Goal: Task Accomplishment & Management: Use online tool/utility

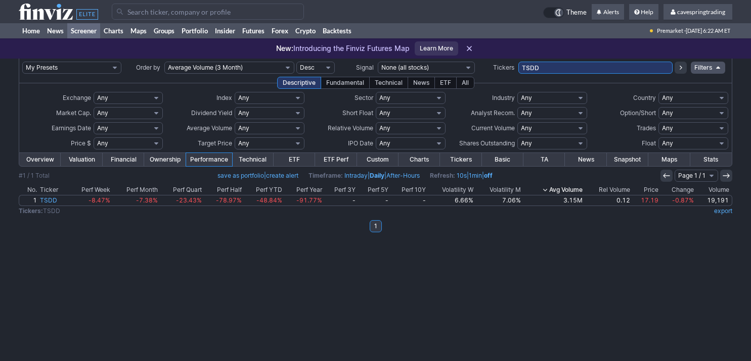
click at [518, 68] on input "TSDD" at bounding box center [595, 68] width 155 height 12
type input "SPXS,SPXL,SPLG,SPDN,SH,SPY,SPXU,SDS,SPYU,SCHX,SQQQ,TQQQ,PSQ,QQQ,QID,RWM,SRTY,TZ…"
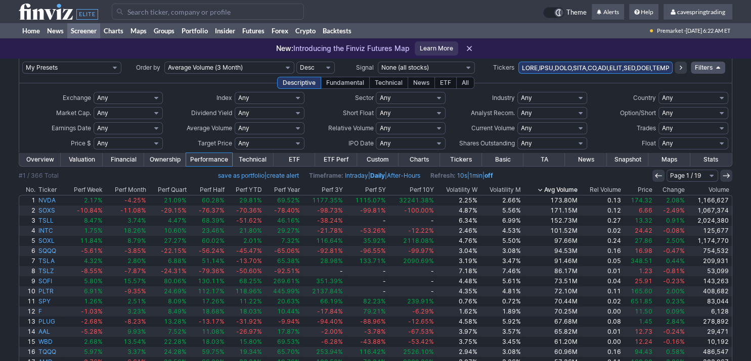
click at [574, 189] on th "Avg Volume" at bounding box center [550, 190] width 57 height 10
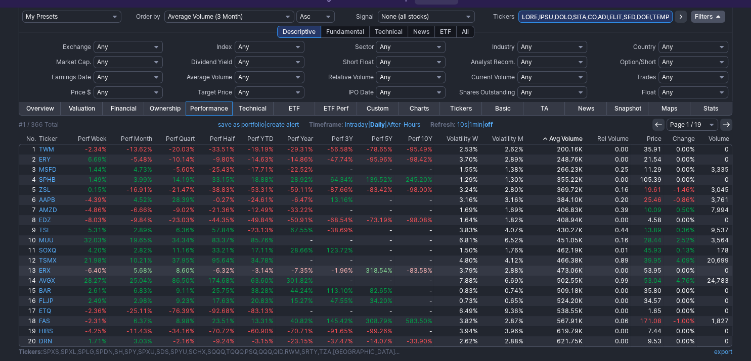
scroll to position [74, 0]
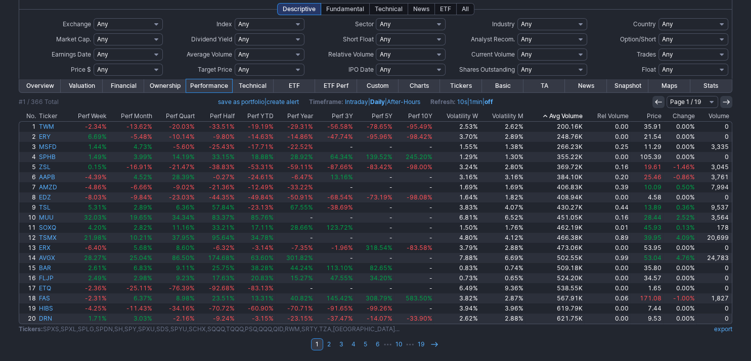
click at [4, 211] on div "My Presets -Save Screen -Edit Screens s: RATIO USE s: RATIO s: stock screen s: …" at bounding box center [375, 173] width 751 height 377
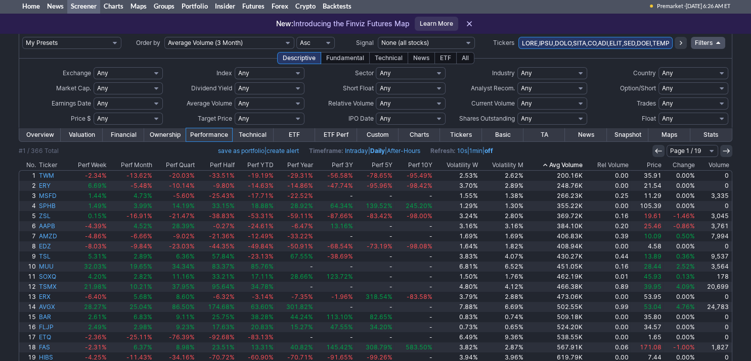
scroll to position [0, 0]
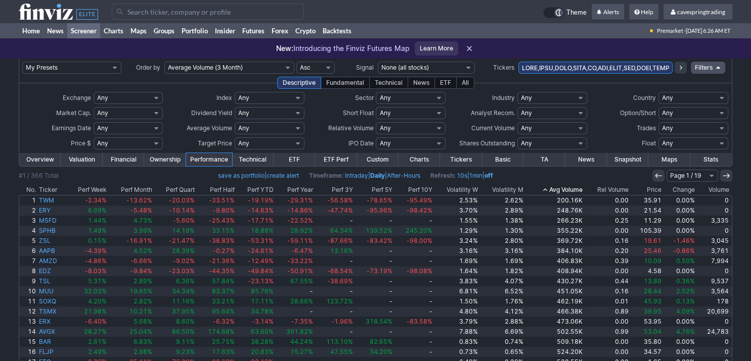
click at [550, 70] on input "text" at bounding box center [595, 68] width 155 height 12
paste input "XLE,TECS,TECL,XLK,LABD,LABU,XBI,SOXS,SOXL,SOXX,SOXQ,DRIP,GUSH,XOP,TSDD,TSLT,TSL…"
type input "SPXS,SPXL,SPLG,SPDN,SH,SPY,SPXU,SDS,SPYU,SCHX,SQQQ,TQQQ,PSQ,QQQ,QID,RWM,SRTY,TZ…"
click at [678, 69] on icon at bounding box center [680, 68] width 8 height 8
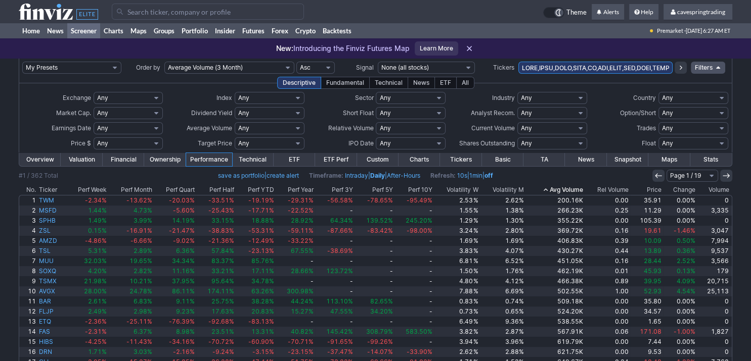
click at [569, 64] on input "text" at bounding box center [595, 68] width 155 height 12
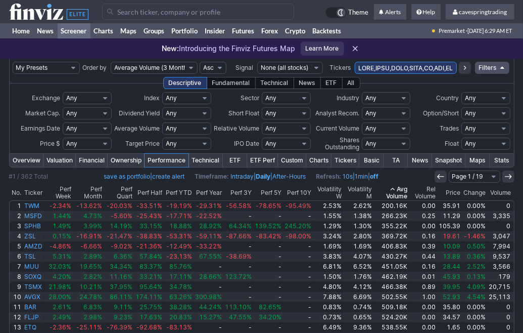
drag, startPoint x: 442, startPoint y: 62, endPoint x: 438, endPoint y: 69, distance: 8.6
click at [440, 66] on td at bounding box center [406, 68] width 103 height 18
click at [438, 69] on input "text" at bounding box center [406, 68] width 103 height 12
paste input "KRE,XRT,HYG,KWEB,MSOS,MSOX,DRN,XLRE,IYR,SCHH,FAZ,FAS,XLF,XLE,TECS,TECL,XLK,LABD…"
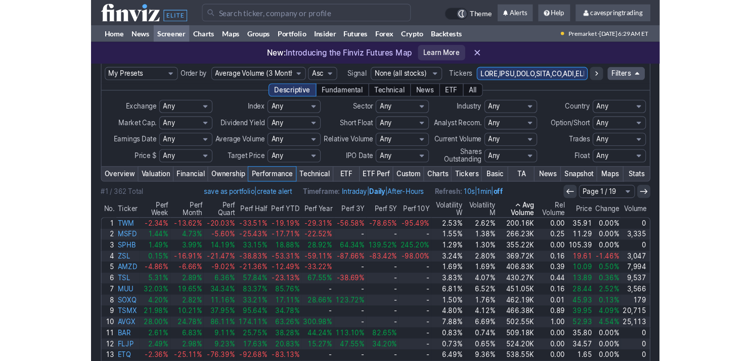
scroll to position [0, 5637]
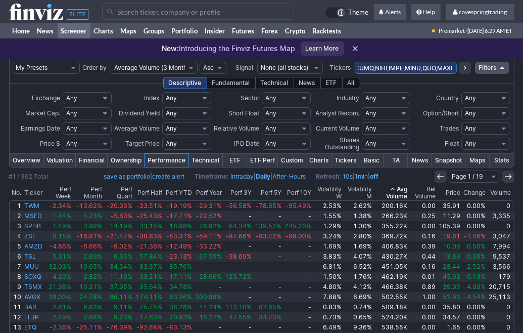
type input "SPXS,SPXL,SPLG,SPDN,SH,SPY,SPXU,SDS,SPYU,SCHX,SQQQ,TQQQ,PSQ,QQQ,QID,RWM,SRTY,TZ…"
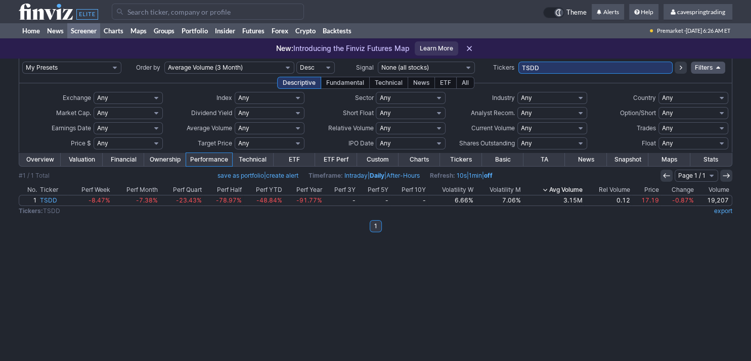
click at [545, 66] on input "TSDD" at bounding box center [595, 68] width 155 height 12
type input "riot,riox"
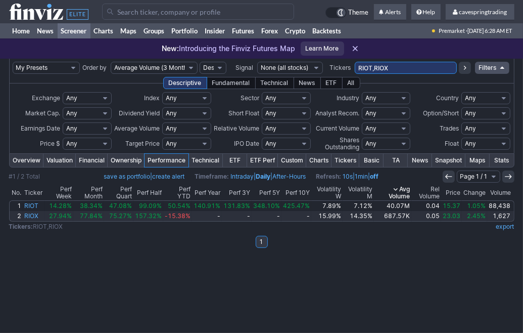
drag, startPoint x: 409, startPoint y: 65, endPoint x: 269, endPoint y: 55, distance: 139.8
click at [355, 62] on input "RIOT,RIOX" at bounding box center [406, 68] width 103 height 12
type input "hibs,hibl,sphb"
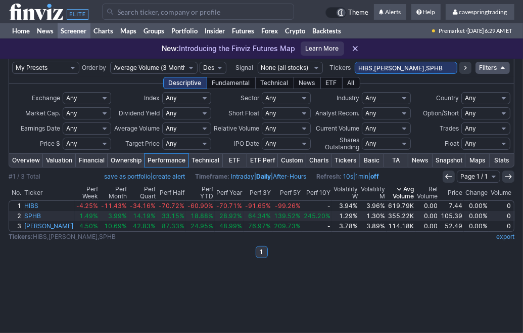
click at [250, 312] on div "My Presets -Save Screen -Edit Screens s: RATIO USE s: RATIO s: stock screen s: …" at bounding box center [261, 196] width 523 height 274
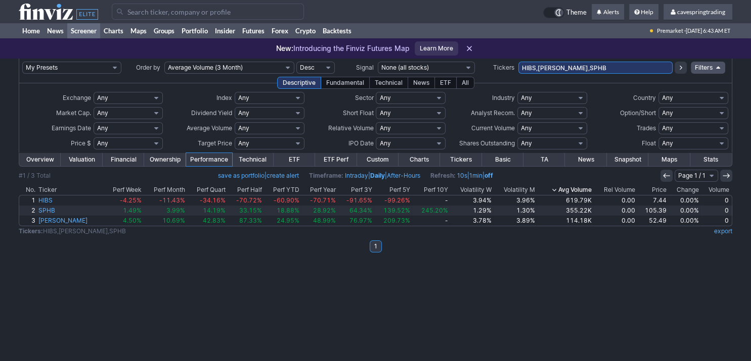
click at [5, 66] on div "My Presets -Save Screen -Edit Screens s: RATIO USE s: RATIO s: stock screen s: …" at bounding box center [375, 210] width 751 height 303
click at [523, 72] on input "HIBS,HIBL,SPHB" at bounding box center [595, 68] width 155 height 12
paste input "SPXS,SPXL,SPLG,SPDN,SH,SPY,SPXU,SDS,SPYU,SCHX,SQQQ,TQQQ,PSQ,QQQ,QID,RWM,SRTY,TZ…"
type input "SPXS,SPXL,SPLG,SPDN,SH,SPY,SPXU,SDS,SPYU,SCHX,SQQQ,TQQQ,PSQ,QQQ,QID,RWM,SRTY,TZ…"
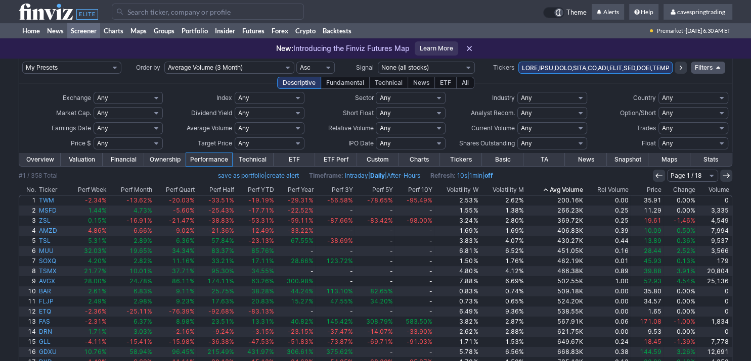
click at [561, 69] on input "text" at bounding box center [595, 68] width 155 height 12
paste input "OG,VXX,UVXY,SVXY,SVIX,UVIX,TLT,TMF,TMV,SCHZ,AGG,AAAU,OUNZ,GLD,IAU,SGOL,GLDM,IAU…"
type input "SPXS,SPXL,SPLG,SPDN,SH,SPY,SPXU,SDS,SPYU,SCHX,SQQQ,TQQQ,PSQ,QQQ,QID,RWM,SRTY,TZ…"
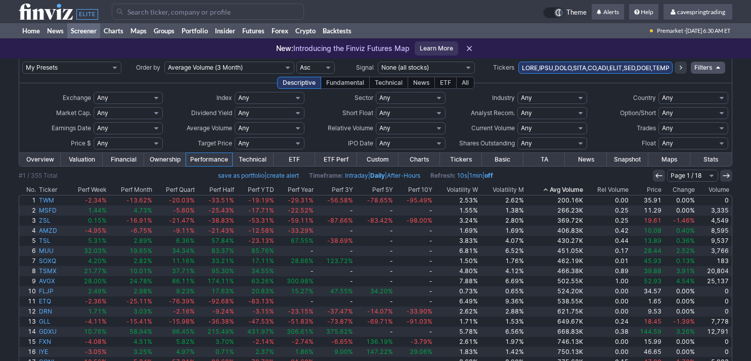
scroll to position [74, 0]
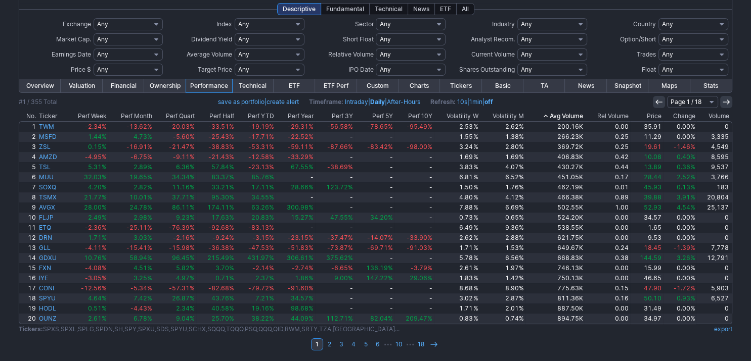
click at [1, 141] on div "My Presets -Save Screen -Edit Screens s: RATIO USE s: RATIO s: stock screen s: …" at bounding box center [375, 173] width 751 height 377
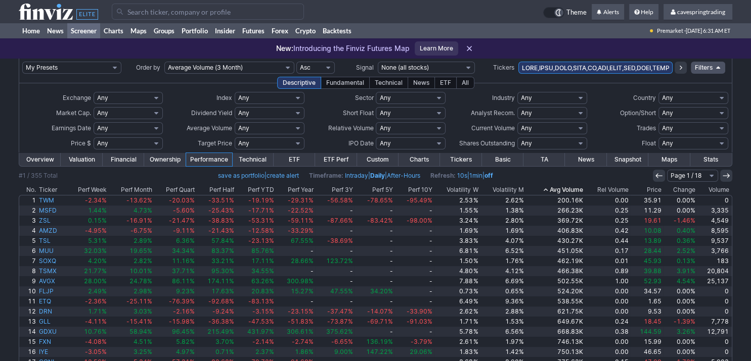
click at [542, 66] on input "text" at bounding box center [595, 68] width 155 height 12
paste input "DIA,SDOW,DOG,VXX,UVXY,SVXY,SVIX,UVIX,TLT,TMF,TMV,SCHZ,AGG,AAAU,OUNZ,GLD,IAU,SGO…"
type input "SPXS,SPXL,SPLG,SPDN,SH,SPY,SPXU,SDS,SPYU,SCHX,SQQQ,TQQQ,PSQ,QQQ,QID,RWM,SRTY,TZ…"
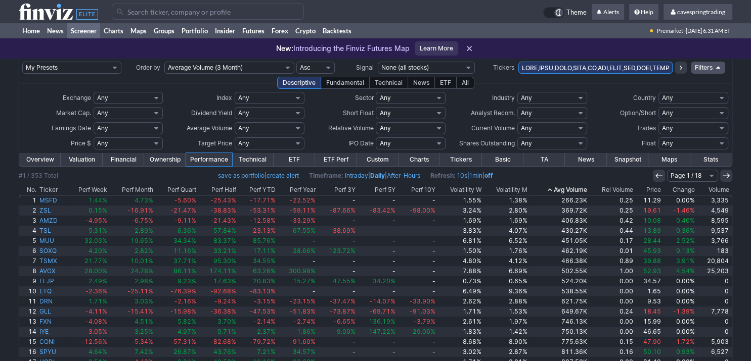
click at [540, 74] on input "text" at bounding box center [595, 68] width 155 height 12
paste input ","
type input "SPXS,SPXL,SPLG,SPDN,SH,SPY,SPXU,SDS,SPYU,SCHX,SQQQ,TQQQ,PSQ,QQQ,QID,RWM,SRTY,TZ…"
click at [540, 73] on input "text" at bounding box center [595, 68] width 155 height 12
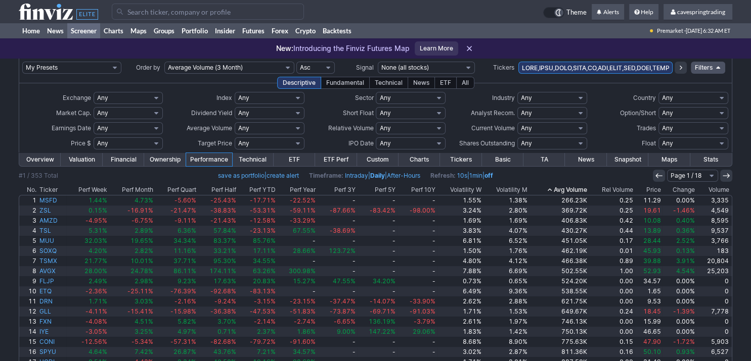
paste input "AAPU,AAPD,AAPL,AMZU,AMZN,GGLL,GOOGL,AMD,AMDL,SMCX,SMCI,SMCZ,SMST,MSTZ,MSTR,MSTU…"
type input "SPXS,SPXL,SPLG,SPDN,SH,SPY,SPXU,SDS,SPYU,SCHX,SQQQ,TQQQ,PSQ,QQQ,QID,RWM,SRTY,TZ…"
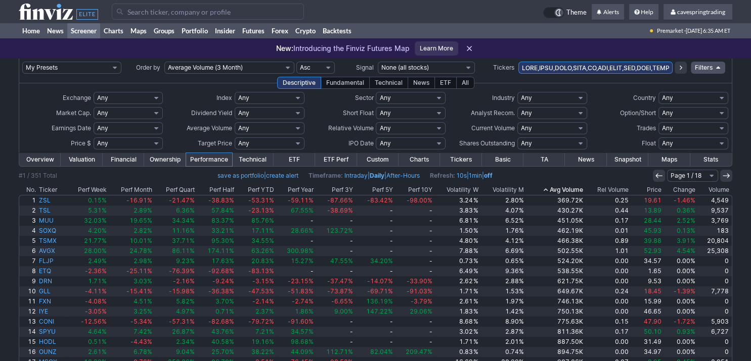
drag, startPoint x: 550, startPoint y: 78, endPoint x: 558, endPoint y: 73, distance: 9.1
click at [555, 74] on tbody "My Presets -Save Screen -Edit Screens s: RATIO USE s: RATIO s: stock screen s: …" at bounding box center [375, 247] width 713 height 377
click at [559, 73] on input "text" at bounding box center [595, 68] width 155 height 12
paste input "INTC,INTW,HIMS,HIMZ,EFA,IEFA,SCHF,YANG,YINN,FXI,ASHR,EEM,IEMG,VWO,CONL,COIN,FXN…"
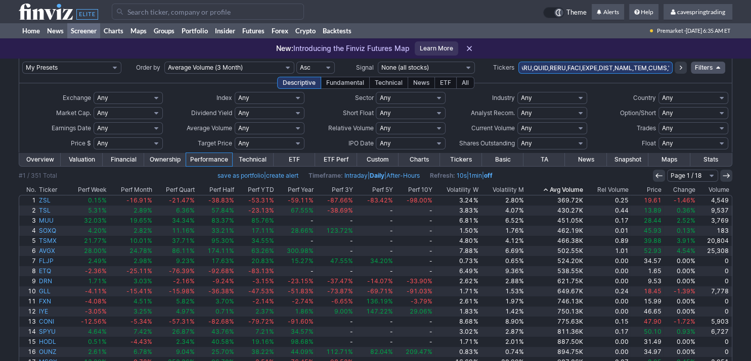
type input "SPXS,SPXL,SPLG,SPDN,SH,SPY,SPXU,SDS,SPYU,SCHX,SQQQ,TQQQ,PSQ,QQQ,QID,RWM,SRTY,TZ…"
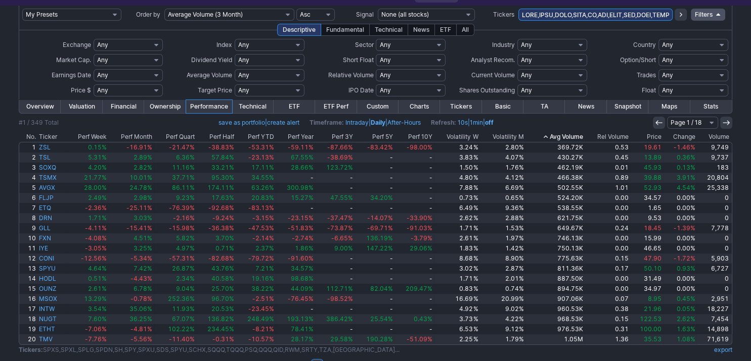
scroll to position [53, 0]
click at [543, 17] on input "text" at bounding box center [595, 15] width 155 height 12
paste input "ROBN,[PERSON_NAME],INTC,INTW,HIMS,HIMZ,EFA,IEFA,SCHF,YANG,YINN,FXI,ASHR,EEM,IEM…"
type input "SPXS,SPXL,SPLG,SPDN,SH,SPY,SPXU,SDS,SPYU,SCHX,SQQQ,TQQQ,PSQ,QQQ,QID,RWM,SRTY,TZ…"
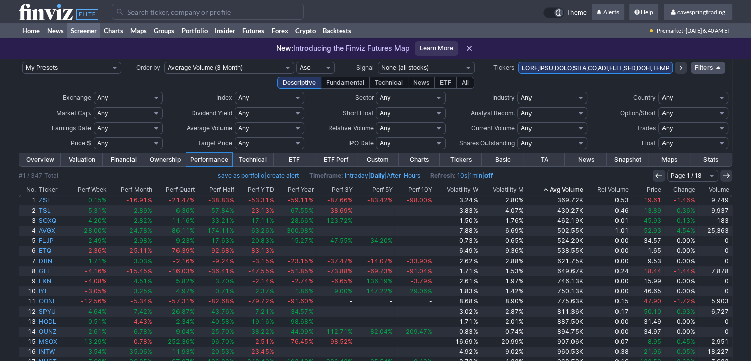
drag, startPoint x: 536, startPoint y: 67, endPoint x: 542, endPoint y: 70, distance: 6.8
click at [536, 69] on input "text" at bounding box center [595, 68] width 155 height 12
paste input "BTC,BITO,BITI,IBIT,FBTC,ARKB,BITB,BITX,[PERSON_NAME],SBIT,BTCZ,ETH,[PERSON_NAME…"
type input "BTC,BITO,BITI,IBIT,FBTC,ARKB,BITB,BITX,[PERSON_NAME],SBIT,BTCZ,ETH,[PERSON_NAME…"
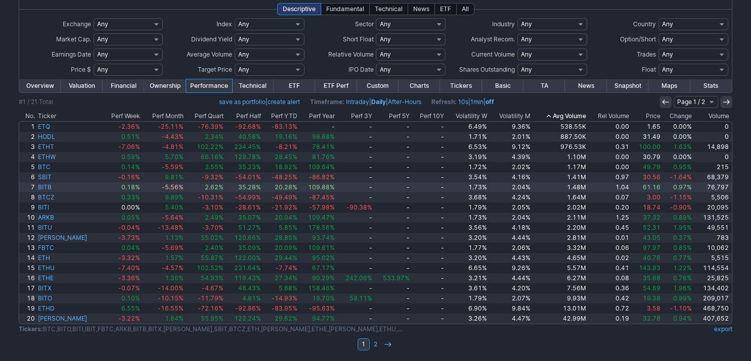
scroll to position [74, 0]
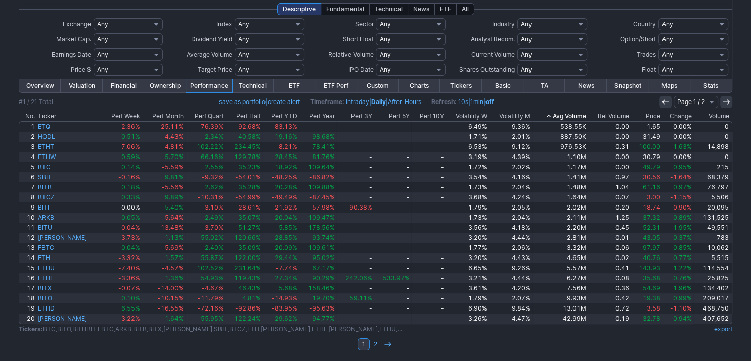
click at [652, 113] on th "Price" at bounding box center [645, 116] width 31 height 10
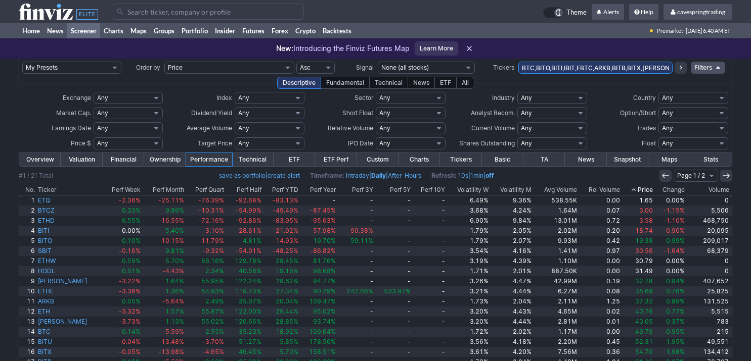
scroll to position [74, 0]
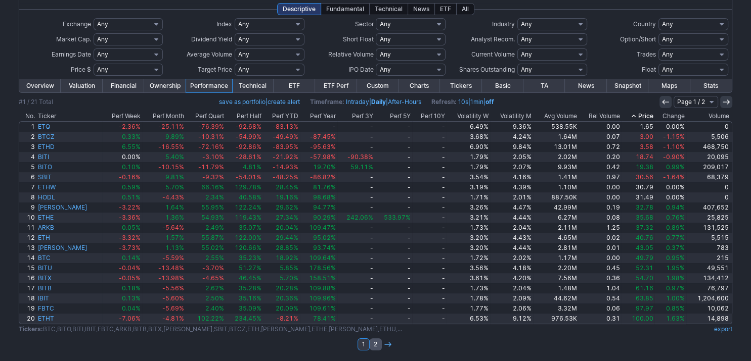
click at [377, 343] on link "2" at bounding box center [376, 345] width 12 height 12
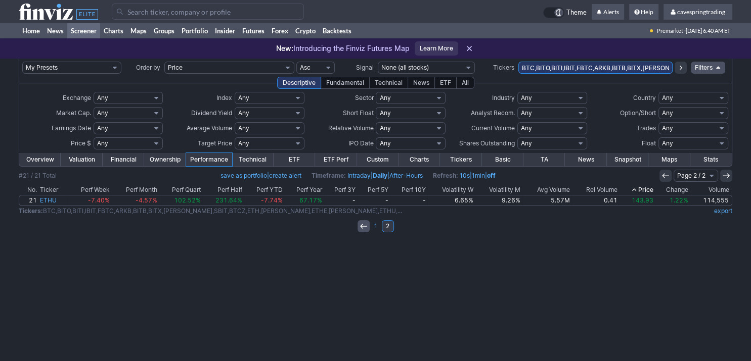
click at [363, 229] on icon at bounding box center [363, 226] width 8 height 8
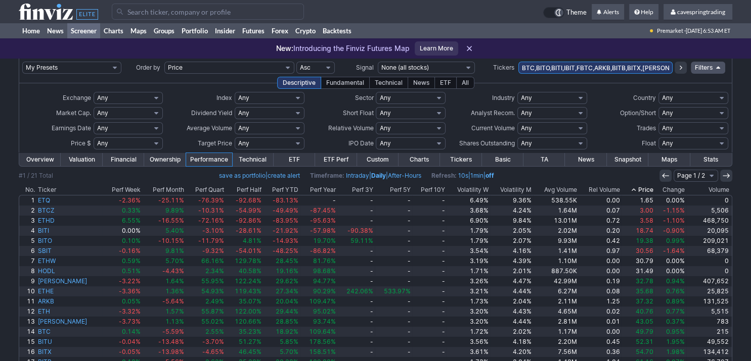
click at [535, 68] on input "BTC,BITO,BITI,IBIT,FBTC,ARKB,BITB,BITX,[PERSON_NAME],SBIT,BTCZ,ETH,[PERSON_NAME…" at bounding box center [595, 68] width 155 height 12
paste input "JPM,C,MS,GS,CFG,COF,KKR,BX,APO,SPG,PLD,AMT,CCI,WELL,VTR,EQR,XOM,CVX,OKE,EPD,MPL…"
type input "JPM,C,MS,GS,CFG,COF,KKR,BX,APO,SPG,PLD,AMT,CCI,WELL,VTR,EQR,XOM,CVX,OKE,EPD,MPL…"
click at [676, 67] on button at bounding box center [680, 68] width 12 height 12
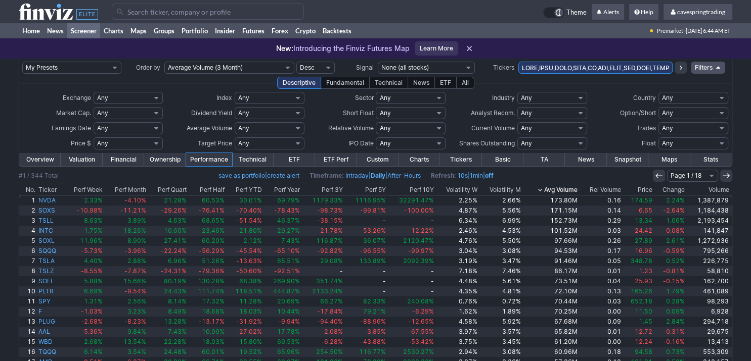
click at [572, 188] on th "Avg Volume" at bounding box center [550, 190] width 57 height 10
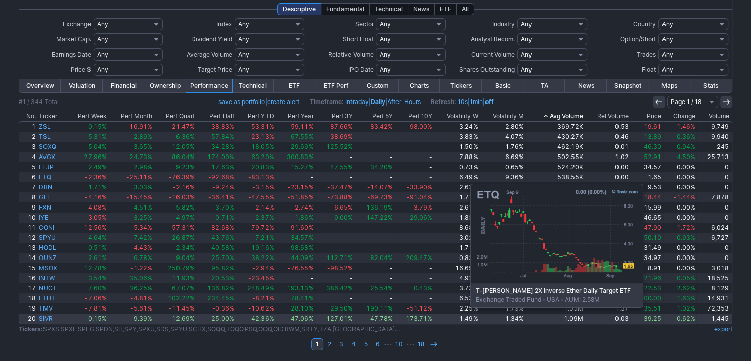
scroll to position [74, 0]
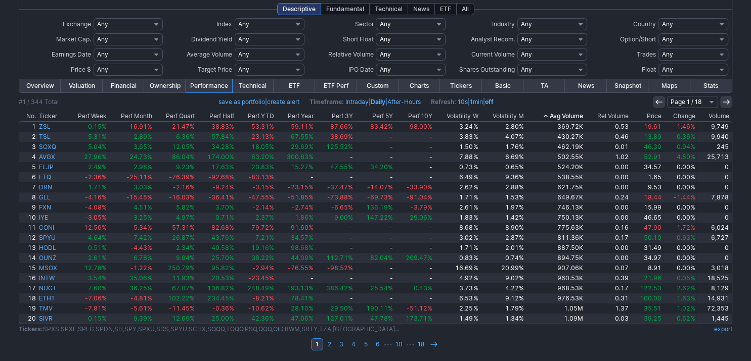
click at [7, 177] on div "My Presets -Save Screen -Edit Screens s: RATIO USE s: RATIO s: stock screen s: …" at bounding box center [375, 173] width 751 height 377
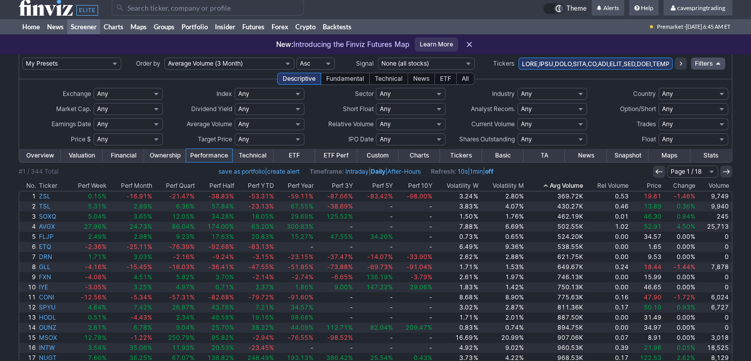
scroll to position [0, 0]
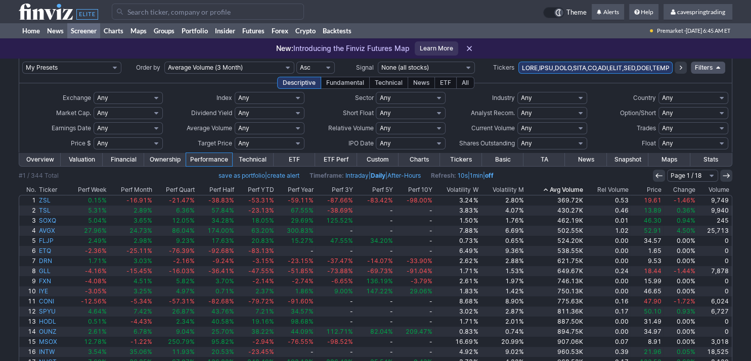
click at [544, 70] on input "text" at bounding box center [595, 68] width 155 height 12
paste input "AGQ,SLV,PSLV,SIVR,JDST,GDXJ,DUST,NUGT,GDX,GDXD,BITO,BITI,IBIT,FBTC,ARKB,BITX,HO…"
type input "SPXS,SPXL,SPLG,SPDN,SH,SPY,SPXU,SDS,SPYU,SCHX,SQQQ,TQQQ,PSQ,QQQ,QID,RWM,SRTY,TZ…"
click at [682, 64] on icon at bounding box center [680, 68] width 8 height 8
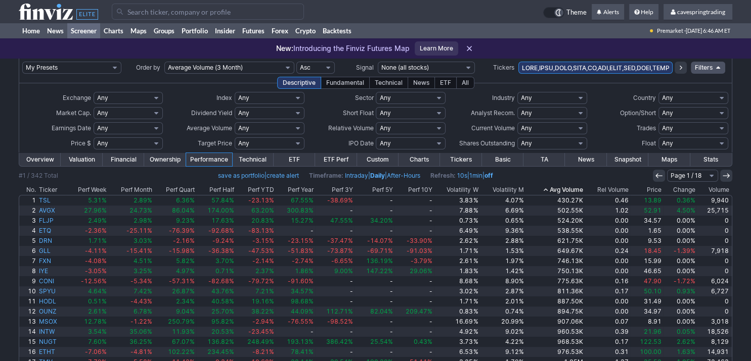
click at [548, 69] on input "text" at bounding box center [595, 68] width 155 height 12
paste input "ROBN,[PERSON_NAME],INTC,INTW,HIMS,HIMZ,EFA,IEFA,SCHF,YANG,YINN,FXI,ASHR,EEM,IEM…"
type input "SPXS,SPXL,SPLG,SPDN,SH,SPY,SPXU,SDS,SPYU,SCHX,SQQQ,TQQQ,PSQ,QQQ,QID,RWM,SRTY,TZ…"
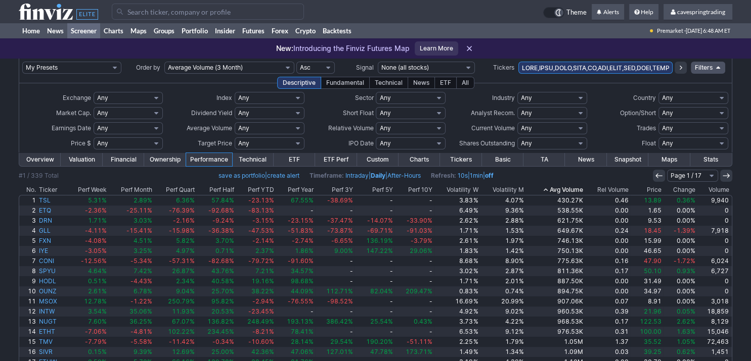
click at [550, 66] on input "text" at bounding box center [595, 68] width 155 height 12
paste input "R,TSLG,NVDX,NVDQ,NVDA,NVDS,NVD,NVDD,META,MSFT,AAPU,AAPD,AAPL,AMZU,AMZN,GGLL,GOO…"
type input "SPXS,SPXL,SPLG,SPDN,SH,SPY,SPXU,SDS,SPYU,SCHX,SQQQ,TQQQ,PSQ,QQQ,QID,RWM,SRTY,TZ…"
click at [685, 69] on button at bounding box center [680, 68] width 12 height 12
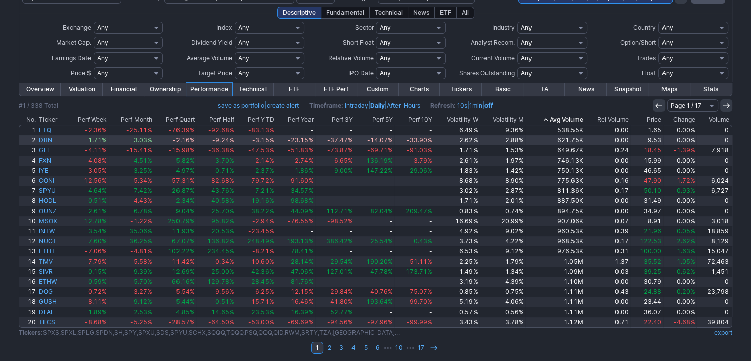
scroll to position [74, 0]
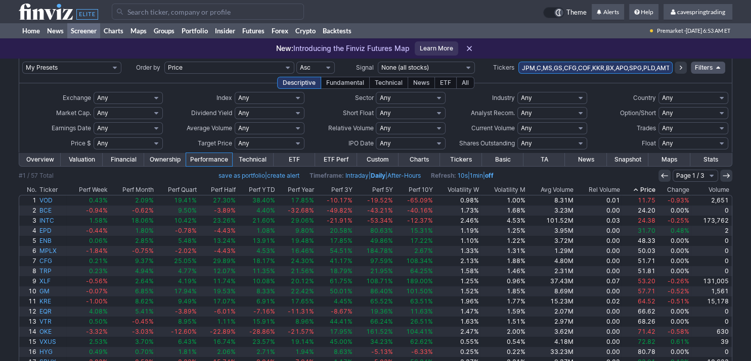
click at [44, 157] on link "Overview" at bounding box center [39, 159] width 41 height 13
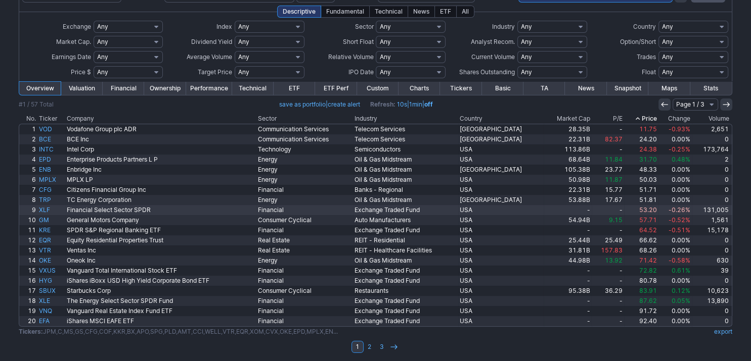
scroll to position [74, 0]
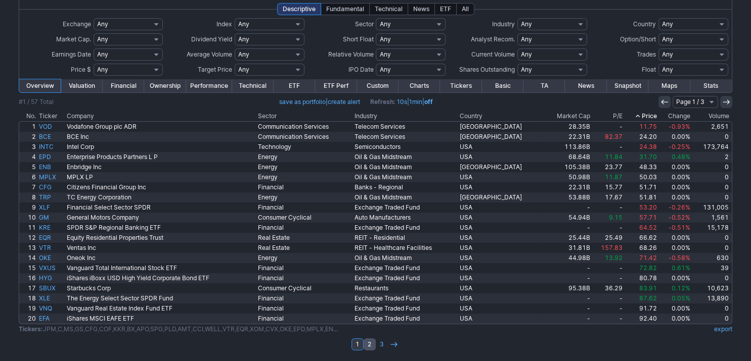
click at [372, 345] on link "2" at bounding box center [369, 345] width 12 height 12
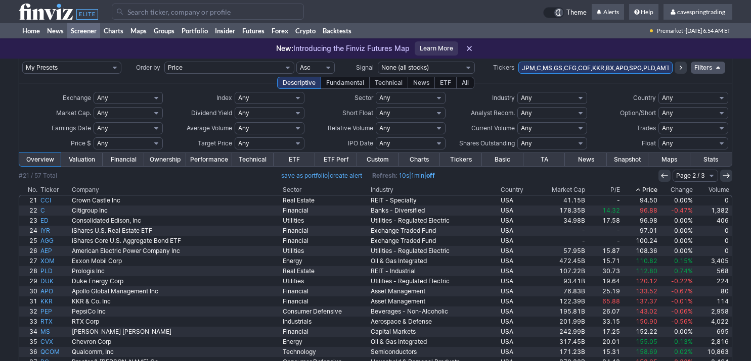
scroll to position [74, 0]
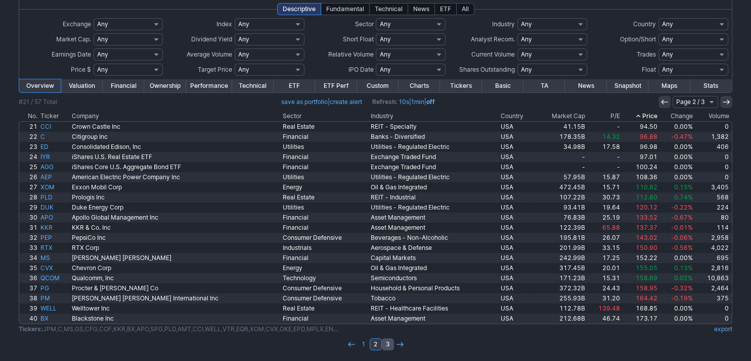
click at [389, 342] on link "3" at bounding box center [388, 345] width 12 height 12
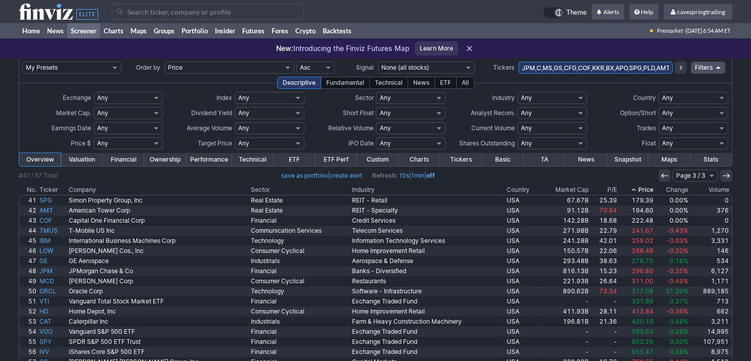
click at [658, 92] on select "Any USA Foreign (ex-USA) Asia Europe Latin America BRIC Argentina Australia Bah…" at bounding box center [693, 98] width 70 height 12
select select "usa"
click option "USA" at bounding box center [0, 0] width 0 height 0
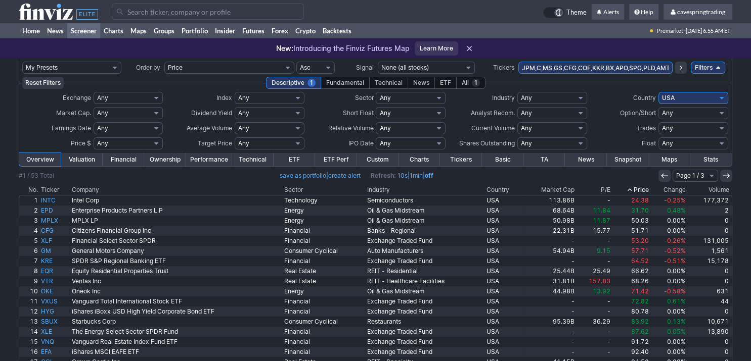
click at [603, 66] on input "JPM,C,MS,GS,CFG,COF,KKR,BX,APO,SPG,PLD,AMT,CCI,WELL,VTR,EQR,XOM,CVX,OKE,EPD,MPL…" at bounding box center [595, 68] width 155 height 12
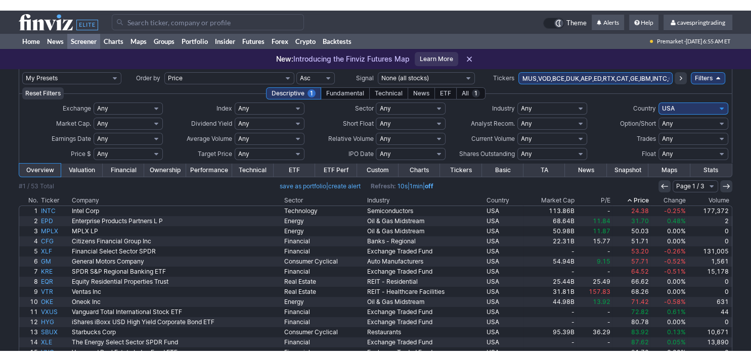
scroll to position [0, 525]
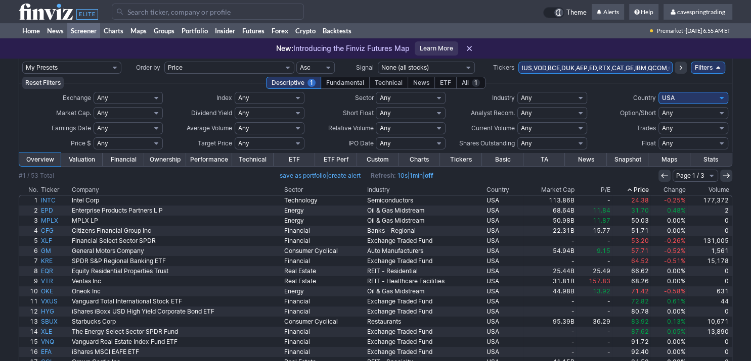
type input "JPM,C,MS,GS,CFG,COF,KKR,BX,APO,SPG,PLD,AMT,CCI,WELL,VTR,EQR,XOM,CVX,OKE,EPD,MPL…"
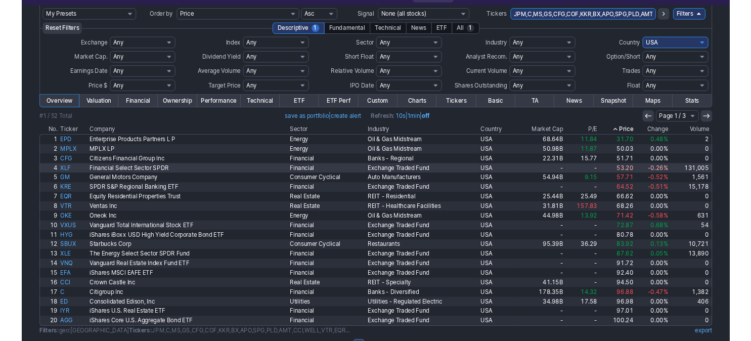
scroll to position [53, 0]
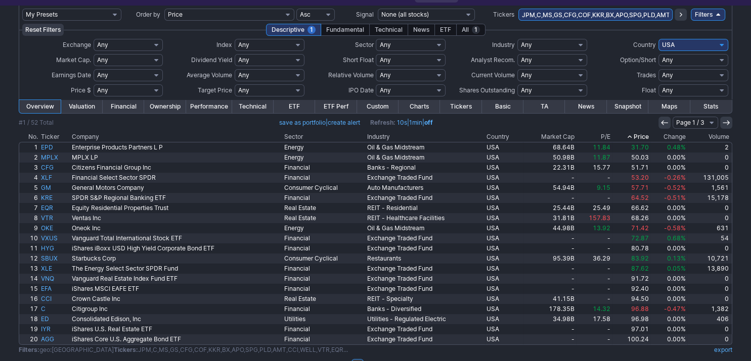
click at [605, 16] on input "JPM,C,MS,GS,CFG,COF,KKR,BX,APO,SPG,PLD,AMT,CCI,WELL,VTR,EQR,XOM,CVX,OKE,EPD,MPL…" at bounding box center [595, 15] width 155 height 12
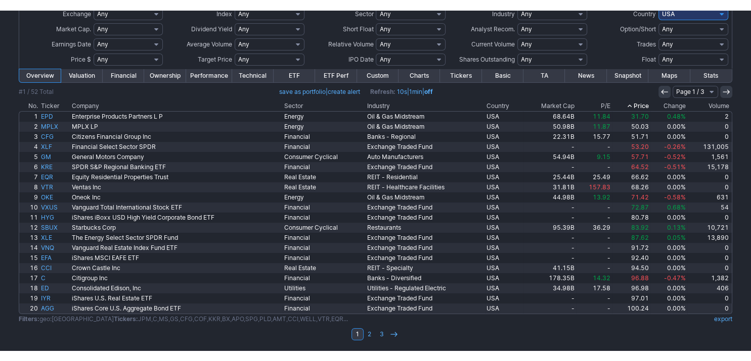
scroll to position [0, 0]
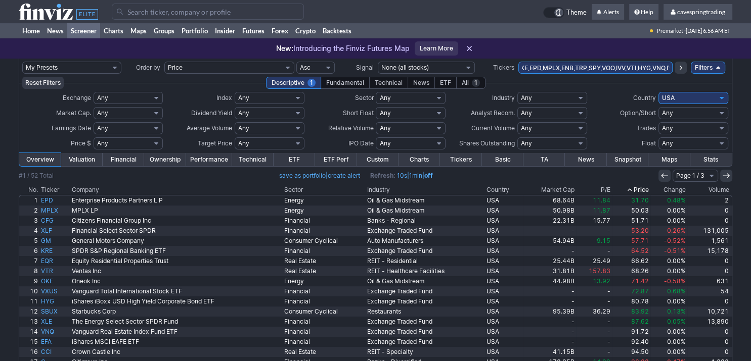
type input "JPM,C,MS,GS,CFG,COF,KKR,BX,APO,SPG,PLD,AMT,CCI,WELL,VTR,EQR,XOM,CVX,OKE,EPD,MPL…"
click at [627, 69] on input "JPM,C,MS,GS,CFG,COF,KKR,BX,APO,SPG,PLD,AMT,CCI,WELL,VTR,EQR,XOM,CVX,OKE,EPD,MPL…" at bounding box center [595, 68] width 155 height 12
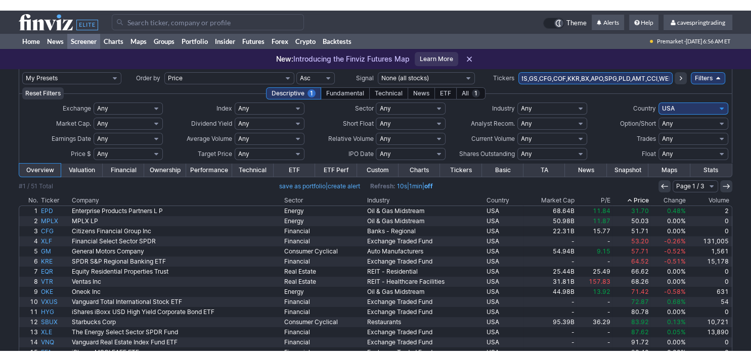
scroll to position [0, 306]
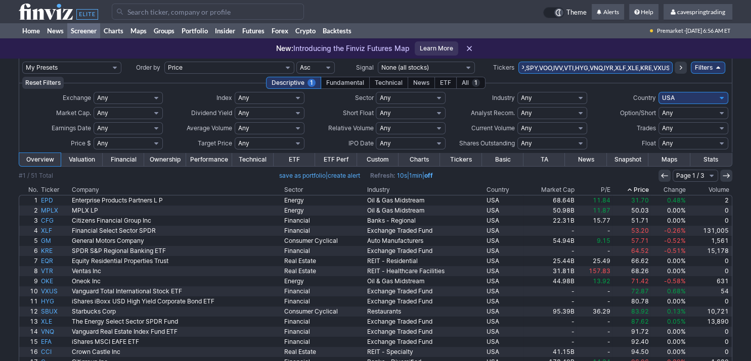
type input "JPM,C,MS,GS,CFG,COF,KKR,BX,APO,SPG,PLD,AMT,CCI,WELL,VTR,EQR,XOM,CVX,OKE,EPD,MPL…"
click at [591, 66] on input "JPM,C,MS,GS,CFG,COF,KKR,BX,APO,SPG,PLD,AMT,CCI,WELL,VTR,EQR,XOM,CVX,OKE,EPD,MPL…" at bounding box center [595, 68] width 155 height 12
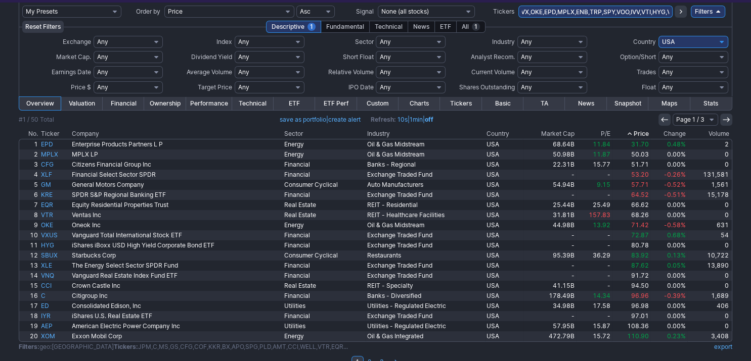
scroll to position [74, 0]
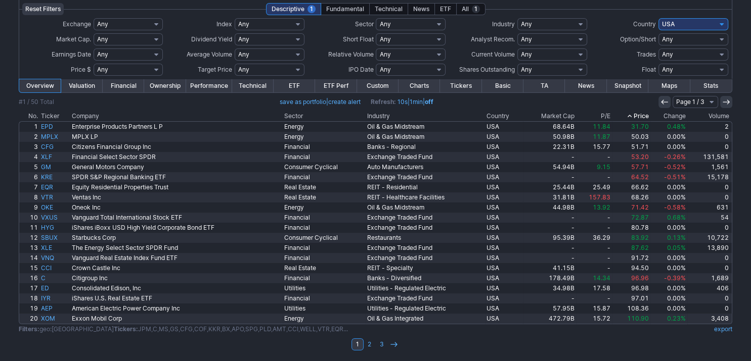
click at [643, 116] on th "Price" at bounding box center [631, 116] width 38 height 10
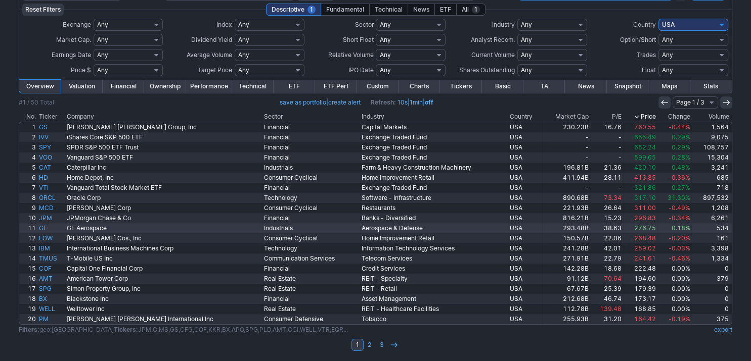
scroll to position [74, 0]
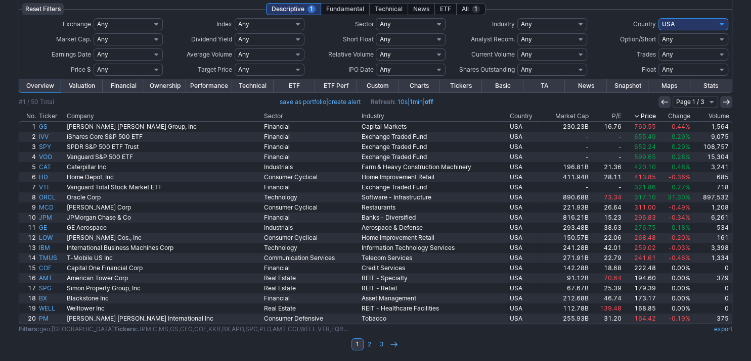
click at [213, 87] on link "Performance" at bounding box center [209, 85] width 46 height 13
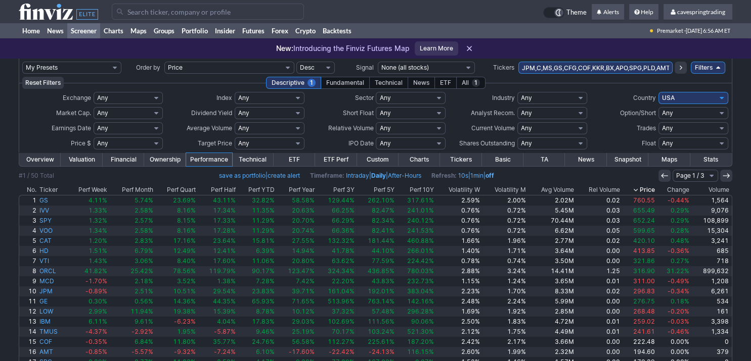
click at [466, 188] on th "Volatility W" at bounding box center [458, 190] width 46 height 10
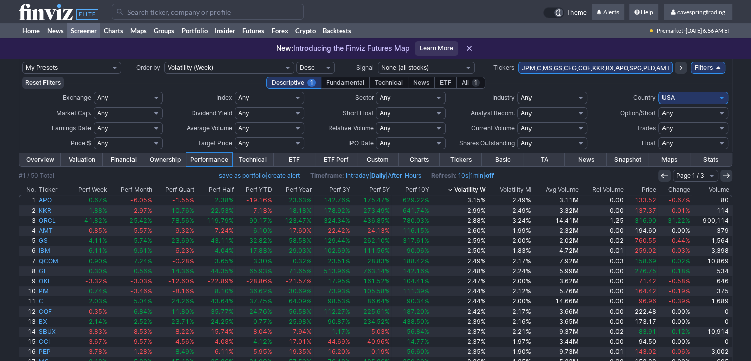
click at [467, 186] on th "Volatility W" at bounding box center [459, 190] width 57 height 10
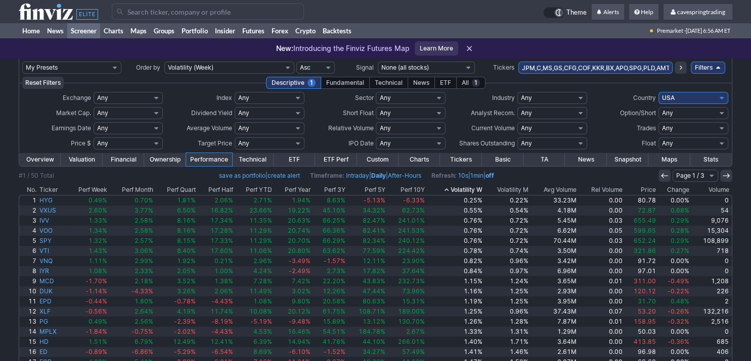
click at [94, 137] on select "Any Under $1 Under $2 Under $3 Under $4 Under $5 Under $7 Under $10 Under $15 U…" at bounding box center [129, 143] width 70 height 12
click option "Custom" at bounding box center [0, 0] width 0 height 0
click at [141, 144] on input "text" at bounding box center [137, 143] width 23 height 12
type input "200"
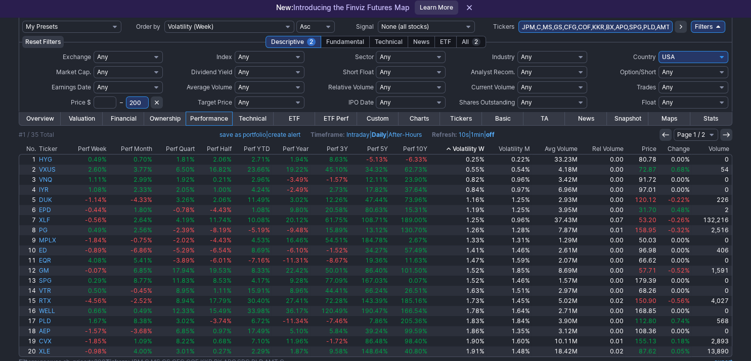
scroll to position [74, 0]
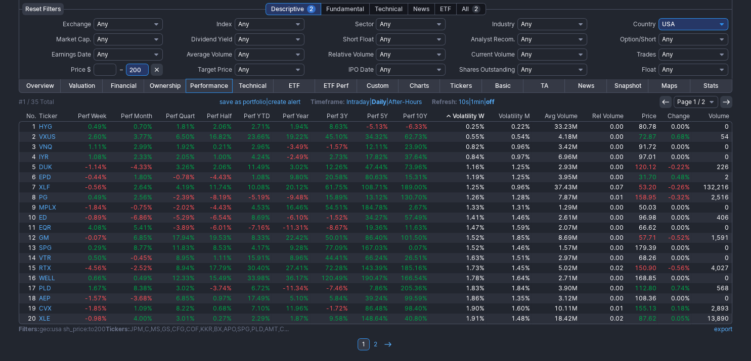
click at [650, 114] on th "Price" at bounding box center [640, 116] width 33 height 10
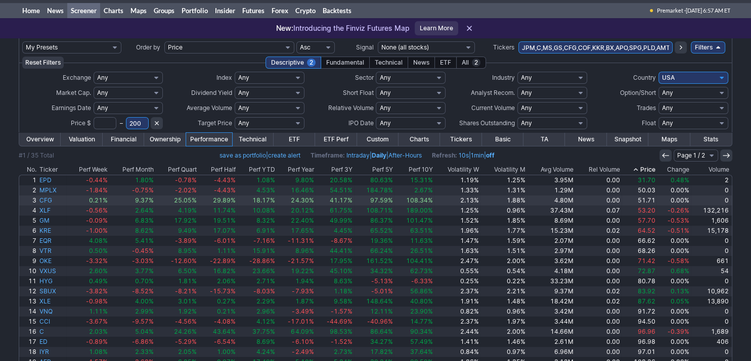
scroll to position [74, 0]
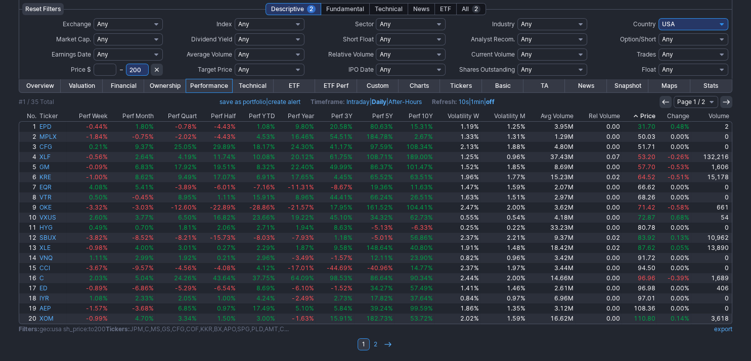
click at [235, 49] on select "Any Under 50K Under 100K Under 500K Under 750K Under 1M Over 50K Over 100K Over…" at bounding box center [270, 55] width 70 height 12
click option "Custom" at bounding box center [0, 0] width 0 height 0
click at [246, 55] on input "text" at bounding box center [244, 55] width 19 height 12
type input "5000"
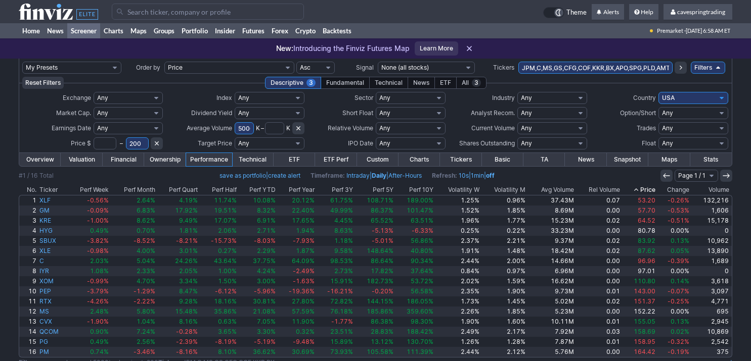
scroll to position [33, 0]
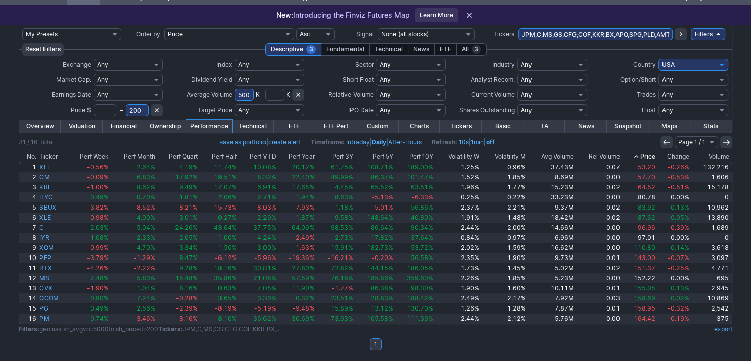
click at [240, 94] on input "5000" at bounding box center [244, 95] width 19 height 12
type input "4500"
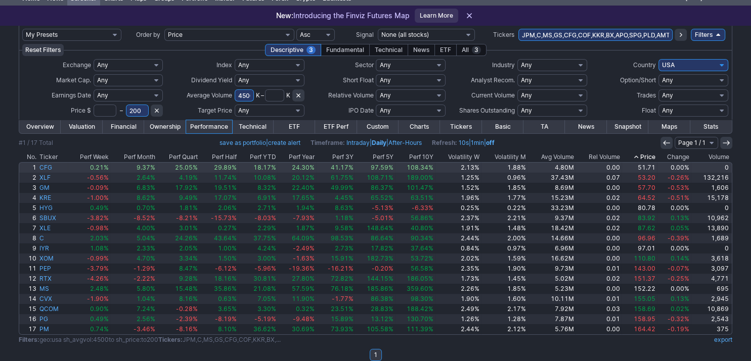
scroll to position [43, 0]
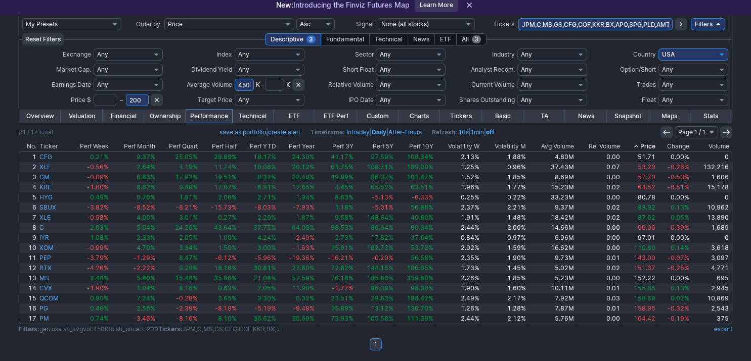
click at [468, 37] on div "All 3" at bounding box center [471, 39] width 30 height 12
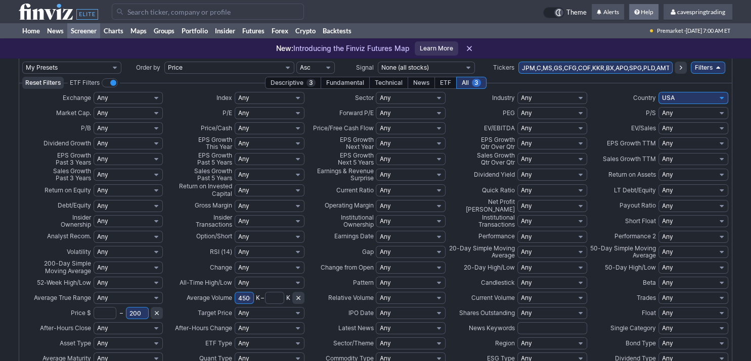
click at [638, 11] on span at bounding box center [637, 12] width 7 height 6
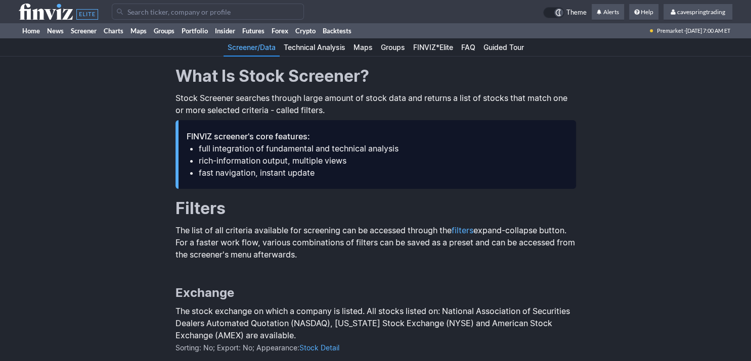
drag, startPoint x: 228, startPoint y: 138, endPoint x: 343, endPoint y: 176, distance: 121.0
click at [344, 176] on div "FINVIZ screener's core features: full integration of fundamental and technical …" at bounding box center [375, 154] width 400 height 69
click at [342, 175] on li "fast navigation, instant update" at bounding box center [383, 173] width 369 height 12
click at [438, 41] on link "FINVIZ*Elite" at bounding box center [433, 47] width 48 height 18
click at [438, 47] on link "FINVIZ*Elite" at bounding box center [433, 47] width 48 height 18
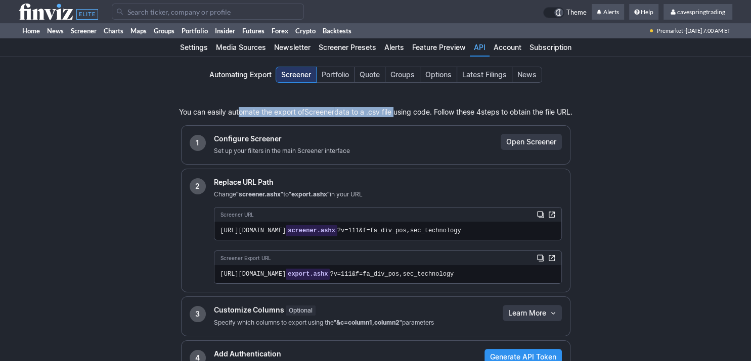
drag, startPoint x: 234, startPoint y: 114, endPoint x: 393, endPoint y: 114, distance: 159.2
click at [393, 114] on p "You can easily automate the export of Screener data to a .csv file using code. …" at bounding box center [375, 112] width 393 height 10
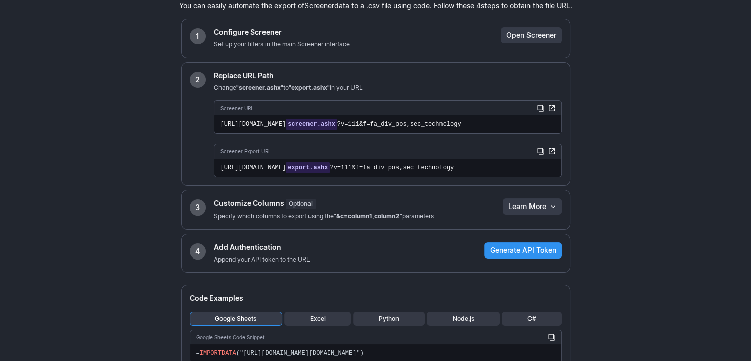
click at [503, 252] on span "Generate API Token" at bounding box center [523, 251] width 66 height 10
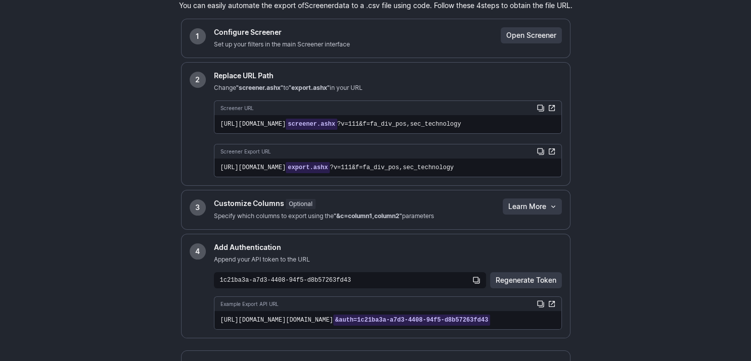
click at [278, 322] on span "https://elite.finviz.com/export.ashx?v=111&f=fa_div_pos,sec_technology" at bounding box center [276, 320] width 113 height 7
click at [281, 317] on span "https://elite.finviz.com/export.ashx?v=111&f=fa_div_pos,sec_technology" at bounding box center [276, 320] width 113 height 7
drag, startPoint x: 325, startPoint y: 316, endPoint x: 278, endPoint y: 317, distance: 46.5
click at [320, 318] on span "https://elite.finviz.com/export.ashx?v=111&f=fa_div_pos,sec_technology" at bounding box center [276, 320] width 113 height 7
click at [220, 319] on code "https://elite.finviz.com/export.ashx?v=111&f=fa_div_pos,sec_technology &auth=1c…" at bounding box center [387, 320] width 347 height 18
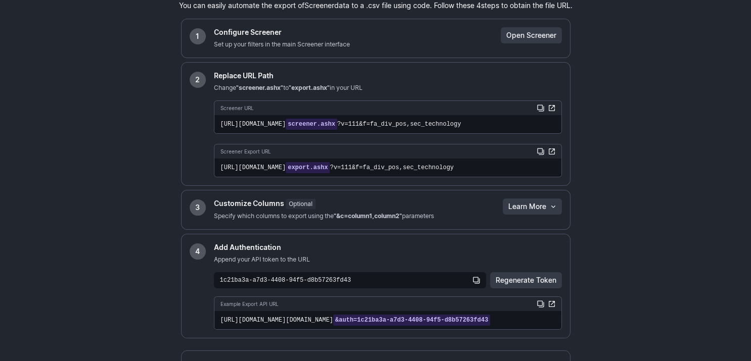
click at [220, 319] on code "https://elite.finviz.com/export.ashx?v=111&f=fa_div_pos,sec_technology &auth=1c…" at bounding box center [387, 320] width 347 height 18
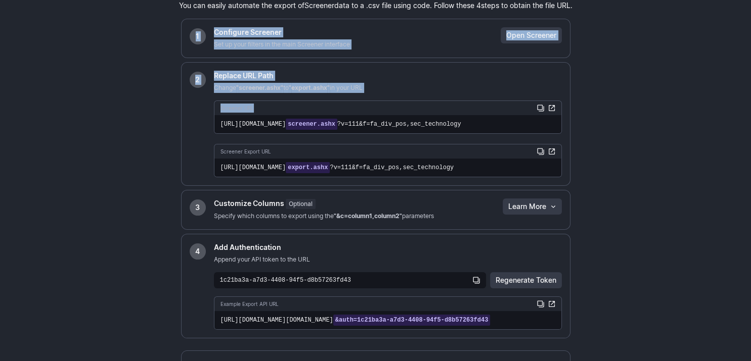
scroll to position [0, 42]
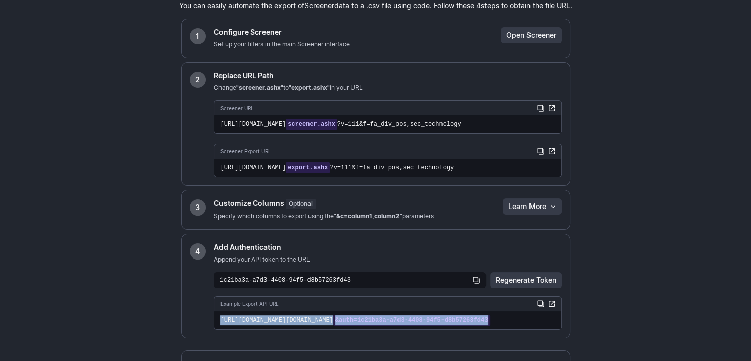
drag, startPoint x: 220, startPoint y: 319, endPoint x: 551, endPoint y: 319, distance: 331.1
click at [0, 0] on div "https://elite.finviz.com/export.ashx?v=111&f=fa_div_pos,sec_technology &auth=1c…" at bounding box center [0, 0] width 0 height 0
click at [490, 319] on span "&auth=1c21ba3a-a7d3-4408-94f5-d8b57263fd43" at bounding box center [411, 320] width 157 height 11
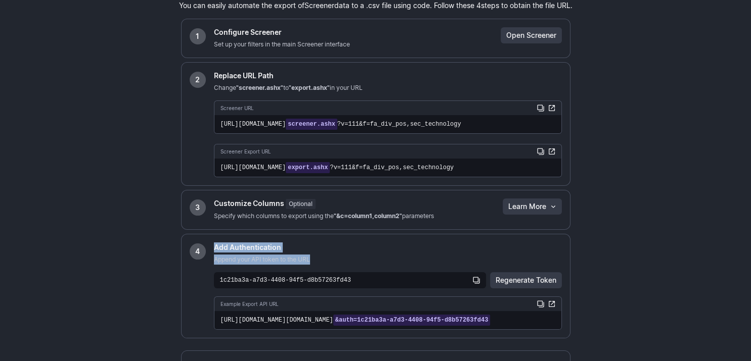
scroll to position [0, 0]
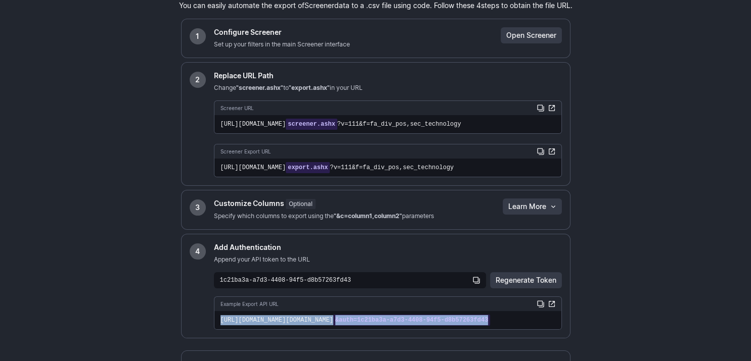
drag, startPoint x: 554, startPoint y: 319, endPoint x: 219, endPoint y: 316, distance: 334.7
click at [219, 316] on code "https://elite.finviz.com/export.ashx?v=111&f=fa_div_pos,sec_technology &auth=1c…" at bounding box center [387, 320] width 347 height 18
copy div "https://elite.finviz.com/export.ashx?v=111&f=fa_div_pos,sec_technology &auth=1c…"
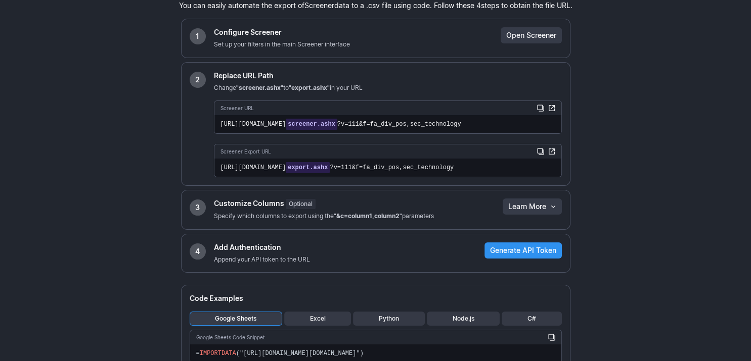
scroll to position [107, 0]
click at [463, 166] on code "[URL][DOMAIN_NAME] [DOMAIN_NAME] ?v=111&f=fa_div_pos,sec_technology" at bounding box center [387, 168] width 347 height 18
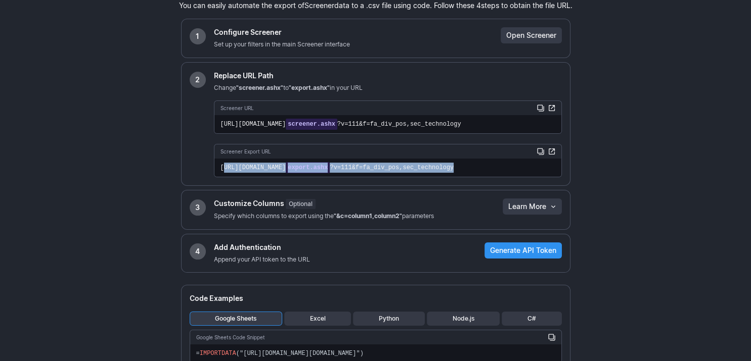
drag, startPoint x: 469, startPoint y: 167, endPoint x: 223, endPoint y: 166, distance: 245.7
click at [223, 166] on code "[URL][DOMAIN_NAME] [DOMAIN_NAME] ?v=111&f=fa_div_pos,sec_technology" at bounding box center [387, 168] width 347 height 18
click at [274, 164] on span "https://elite.finviz.com/" at bounding box center [253, 167] width 66 height 7
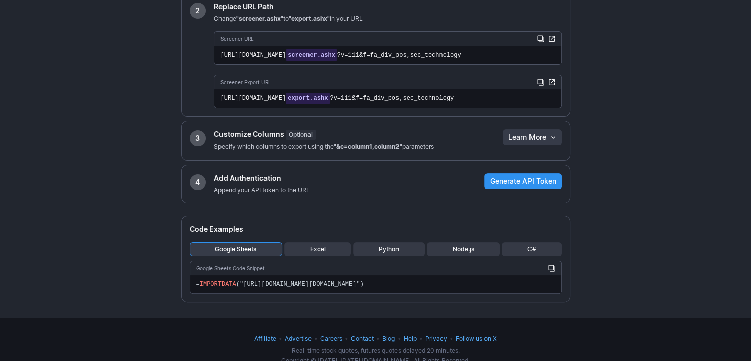
scroll to position [195, 0]
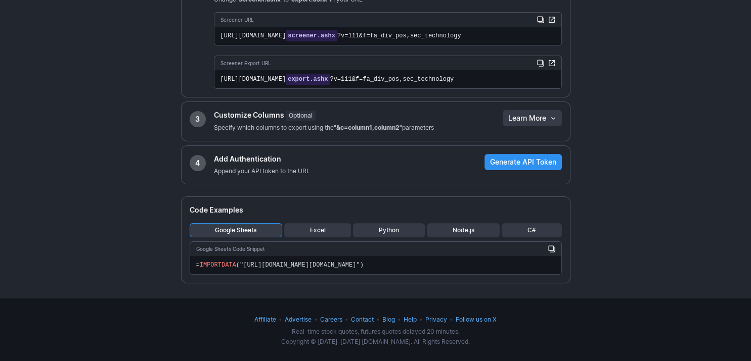
click at [384, 226] on span "Python" at bounding box center [388, 230] width 62 height 10
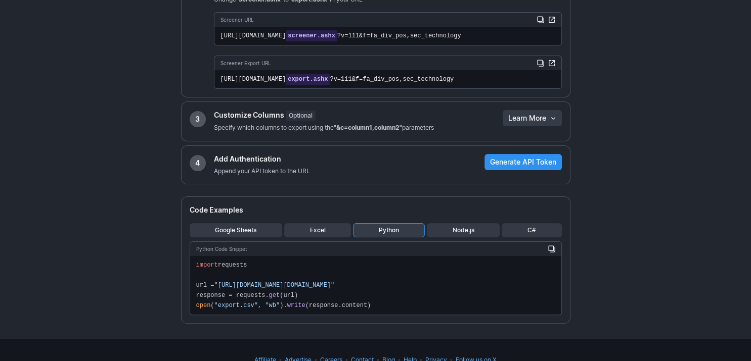
scroll to position [236, 0]
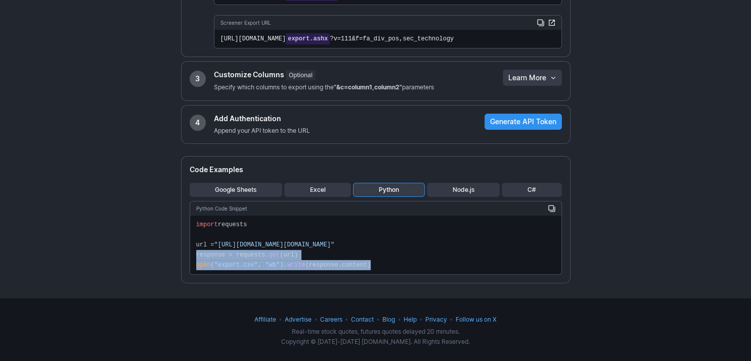
drag, startPoint x: 385, startPoint y: 270, endPoint x: 189, endPoint y: 255, distance: 197.2
click at [190, 255] on code "import requests url = " https://elite.finviz.com/export.ashx?[allYourFilters]&a…" at bounding box center [375, 245] width 371 height 59
copy pre "response = requests. get (url) open ( "export.csv" , "wb" ). write (response.co…"
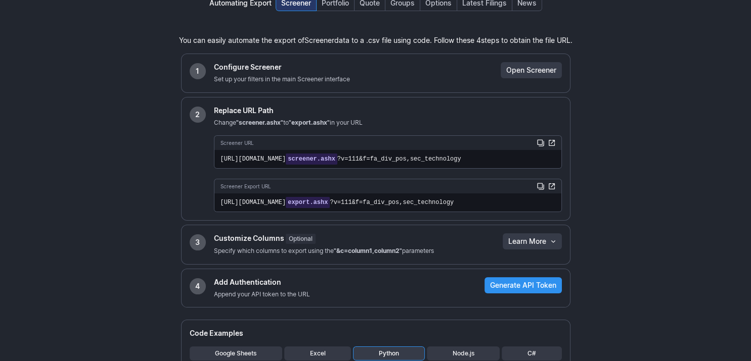
scroll to position [22, 0]
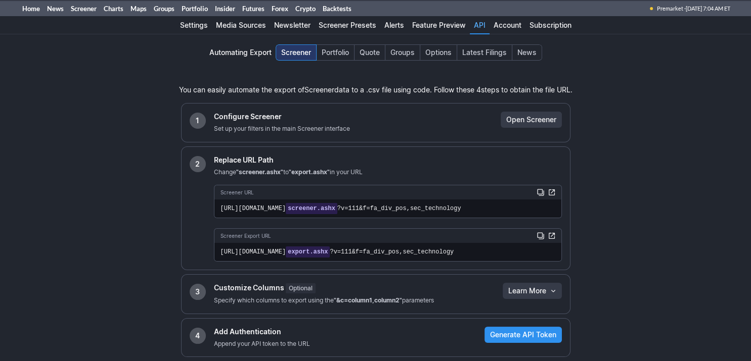
click at [382, 209] on span "?v=111&f=fa_div_pos,sec_technology" at bounding box center [399, 208] width 124 height 7
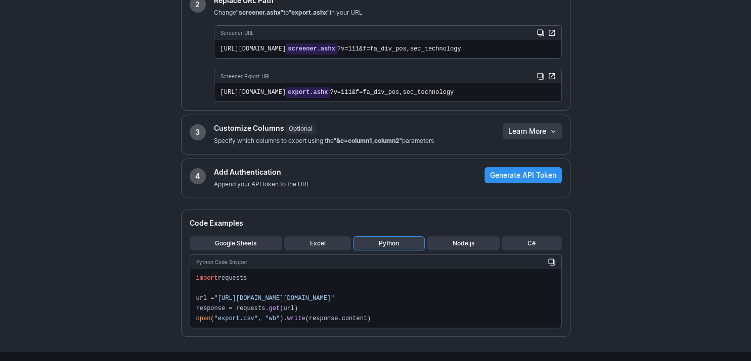
scroll to position [236, 0]
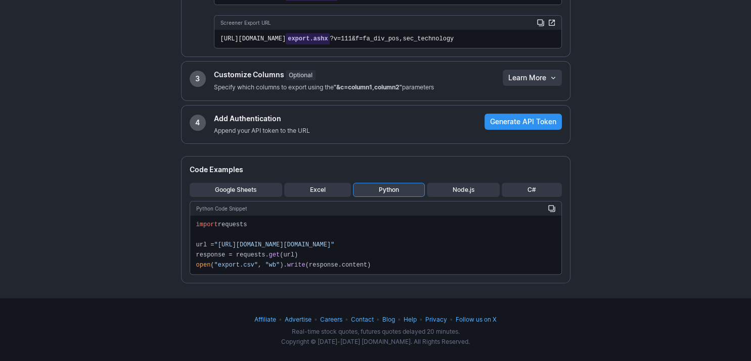
drag, startPoint x: 397, startPoint y: 245, endPoint x: 482, endPoint y: 248, distance: 84.5
click at [482, 248] on pre "import requests url = " https://elite.finviz.com/export.ashx?[allYourFilters]&a…" at bounding box center [375, 245] width 359 height 51
copy span "&auth=YOUR_API_TOKEN ""
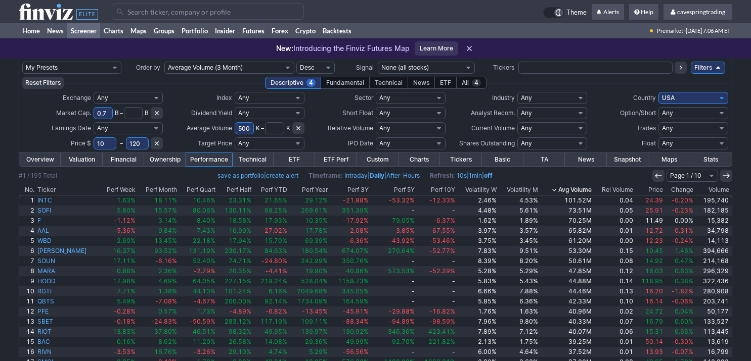
scroll to position [74, 0]
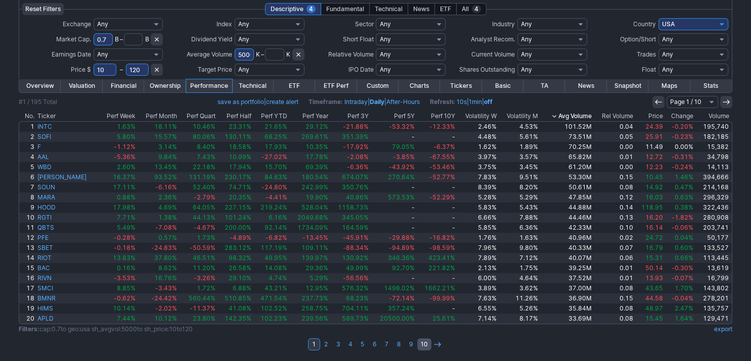
click at [418, 343] on link "10" at bounding box center [424, 345] width 14 height 12
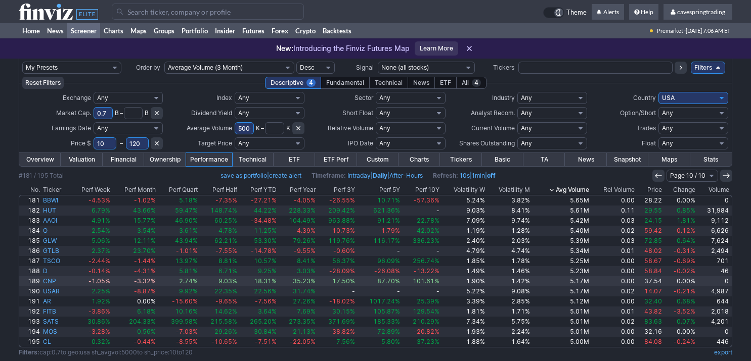
scroll to position [23, 0]
